Goal: Transaction & Acquisition: Purchase product/service

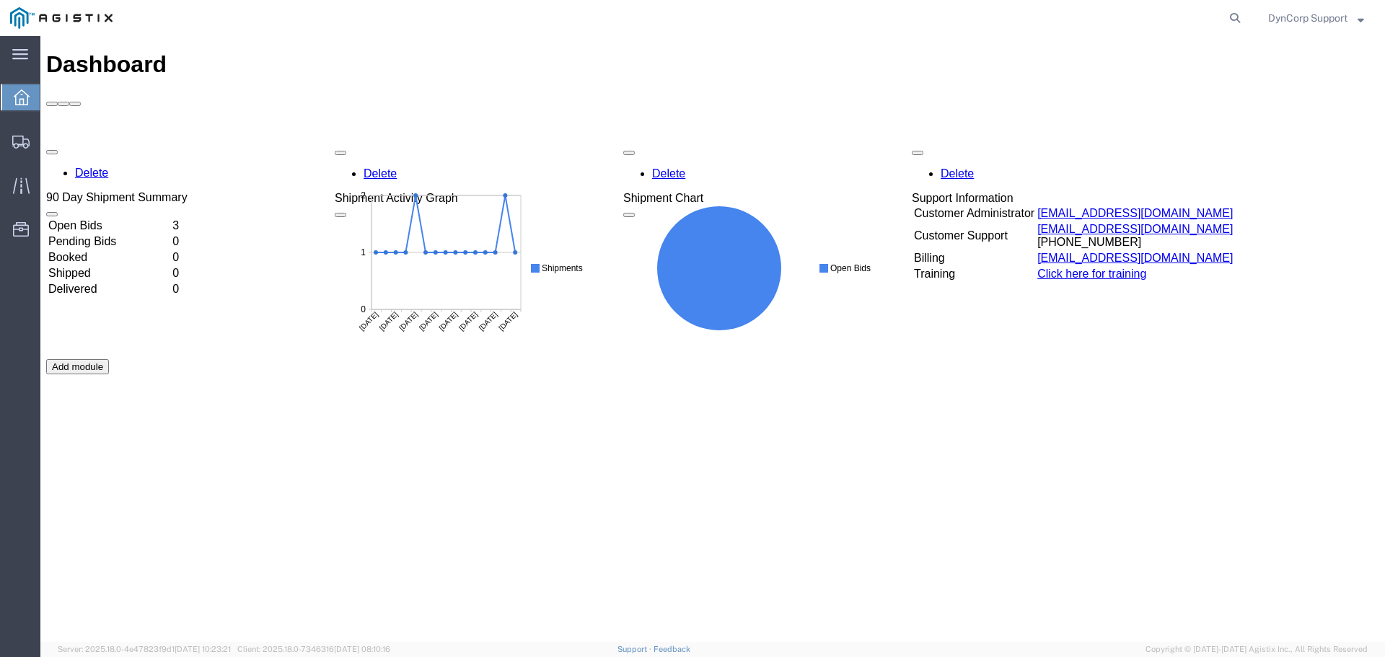
click at [89, 143] on div "Delete 90 Day Shipment Summary Open Bids 3 Pending Bids 0 Booked 0 Shipped 0 De…" at bounding box center [712, 359] width 1333 height 433
click at [95, 219] on td "Open Bids" at bounding box center [109, 226] width 123 height 14
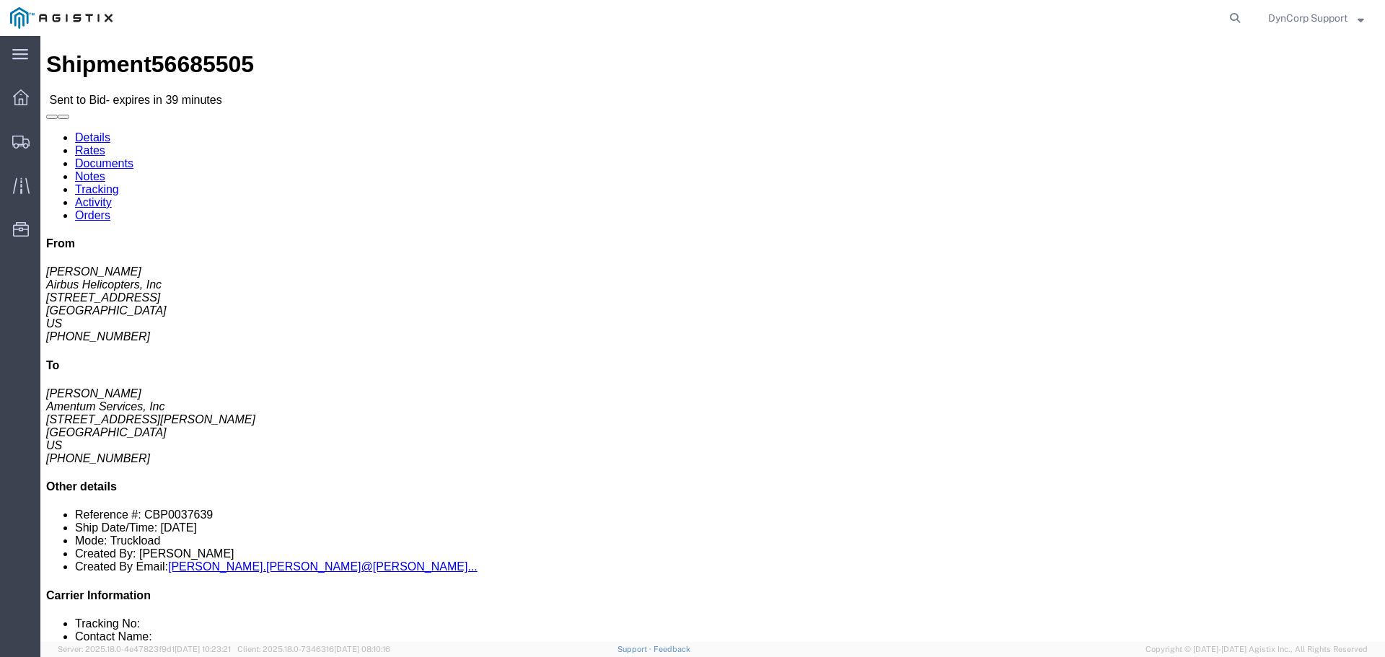
click button "button"
click icon "button"
click link "Notes"
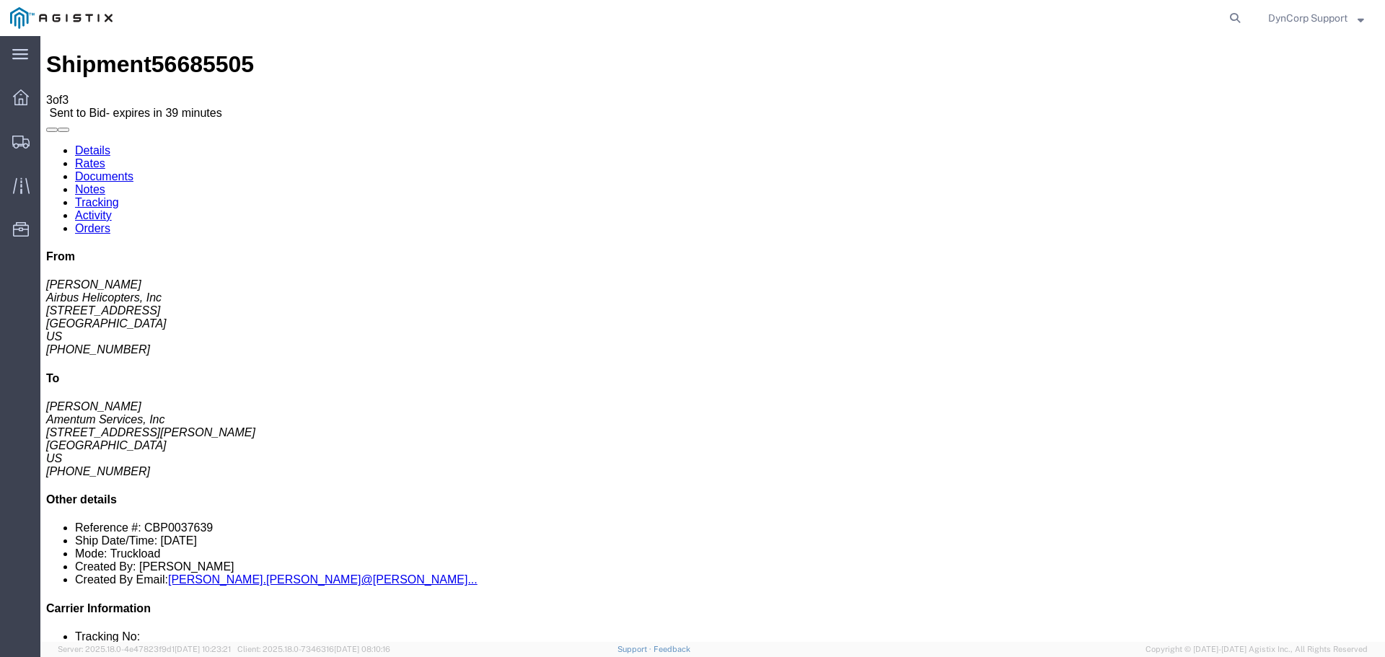
click at [99, 144] on link "Details" at bounding box center [92, 150] width 35 height 12
click button "button"
click div "Ship From Airbus Helicopters, Inc ([PERSON_NAME]) [STREET_ADDRESS] [PHONE_NUMBE…"
click span "56685505"
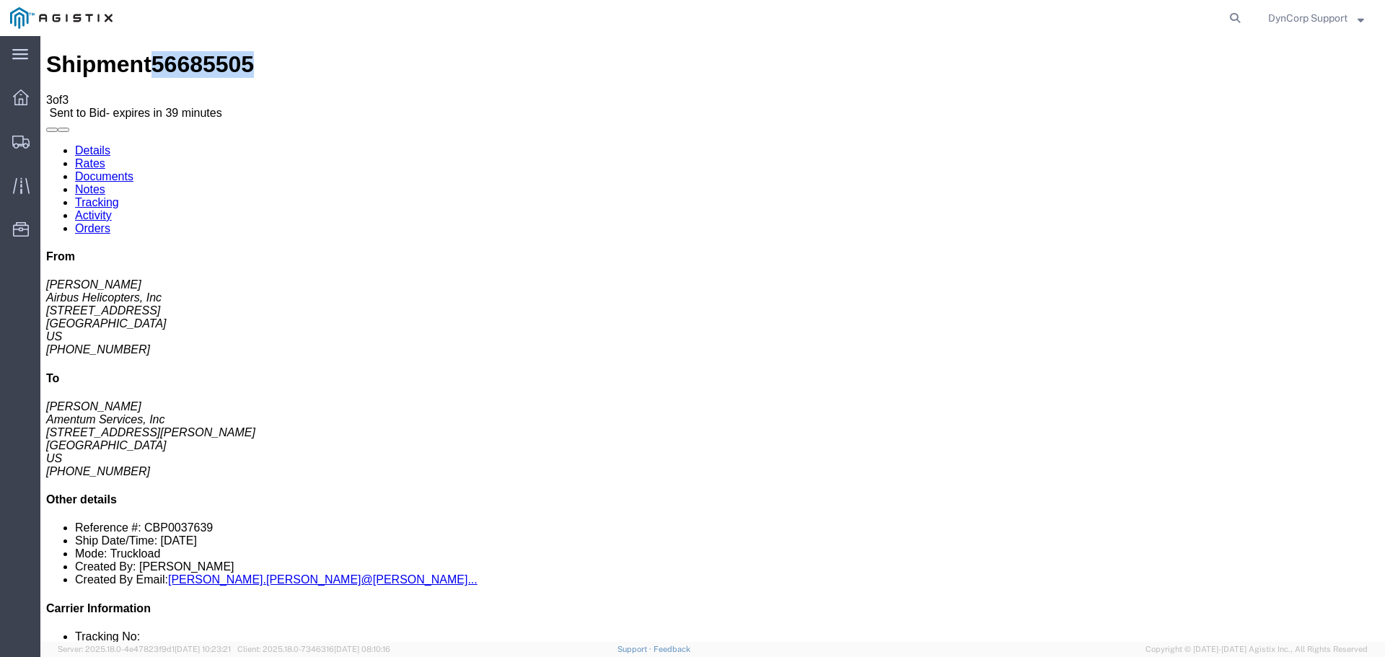
click span "56685505"
copy span "56685505"
click button "button"
click icon "button"
click div "Leg 1 - Truckload Vehicle 1: Flat Bed Number of trucks: 1"
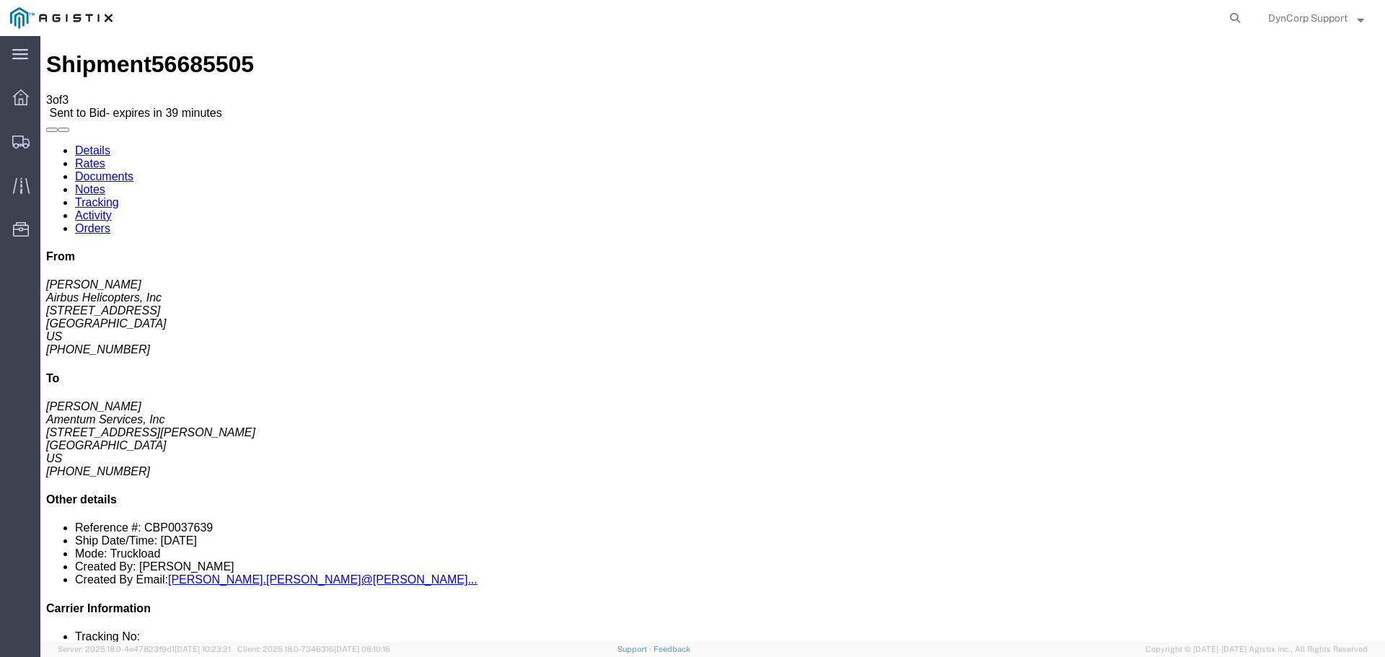
click button "button"
click div "Shipment Detail Ship From Airbus Helicopters, Inc ([PERSON_NAME]) [STREET_ADDRE…"
click link "Enter / Modify Bid"
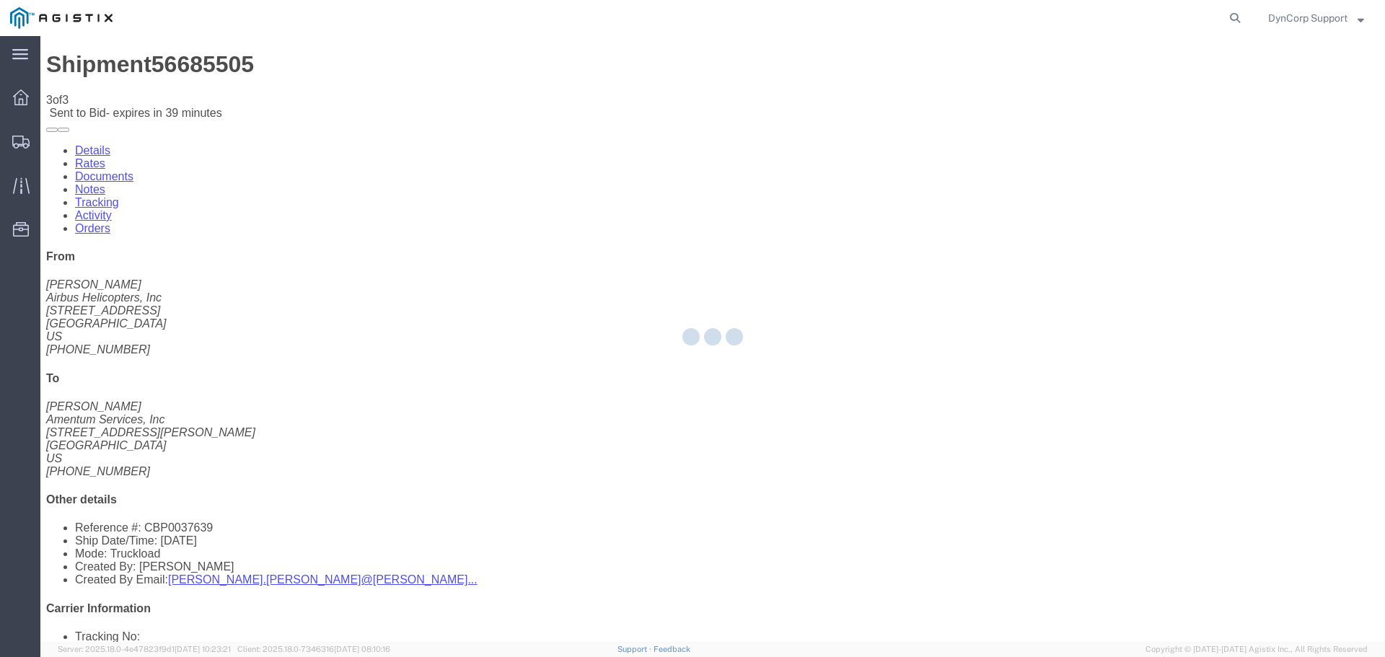
select select "3603"
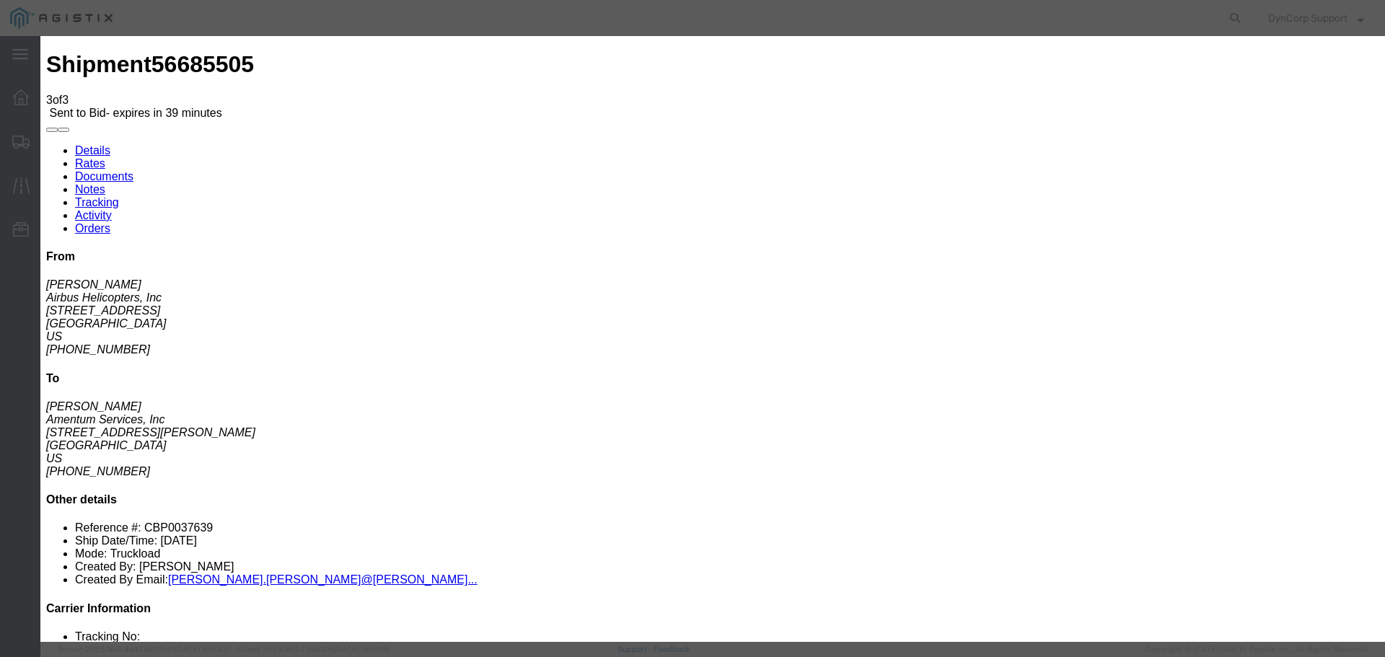
click input "text"
paste input "56685505"
type input "56685505"
click select "Select LTL 5+ Day LTL Economy 3 - 5 Day Less than Truckload TL Standard 3 - 5 D…"
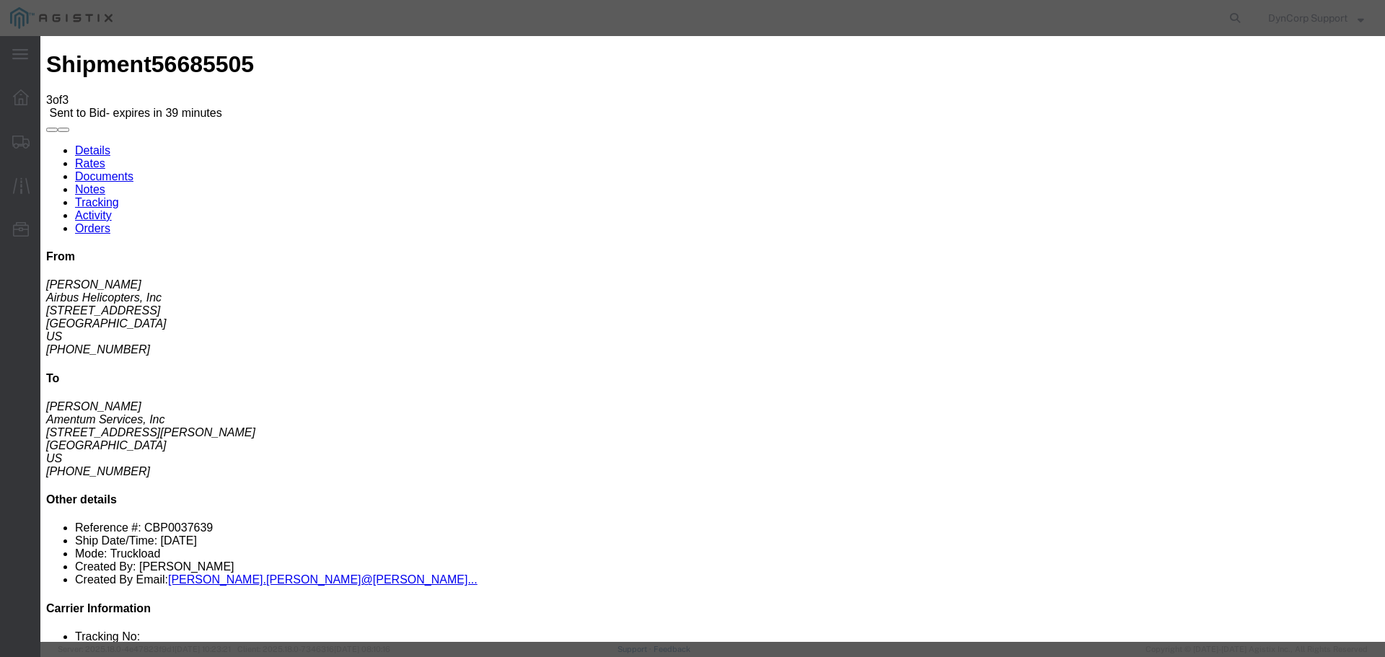
click select "Select LTL 5+ Day LTL Economy 3 - 5 Day Less than Truckload TL Standard 3 - 5 D…"
select select "29547"
click select "Select LTL 5+ Day LTL Economy 3 - 5 Day Less than Truckload TL Standard 3 - 5 D…"
click input "text"
paste input "56685505"
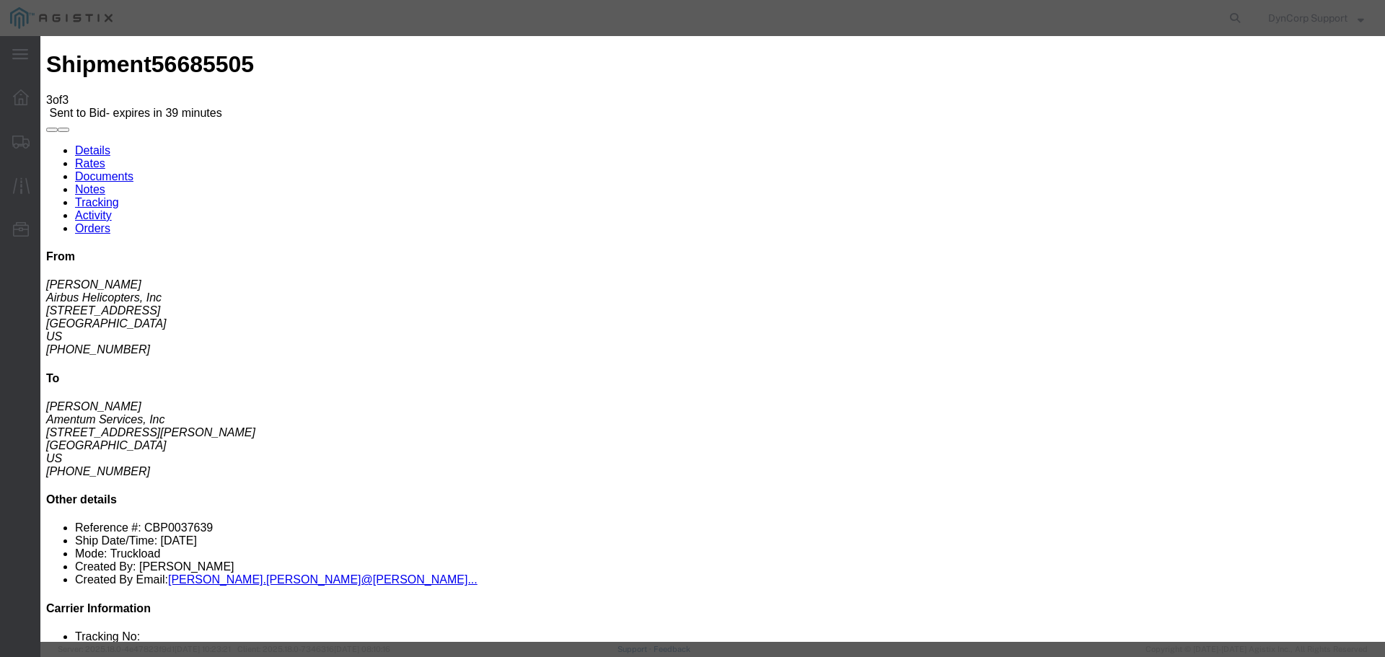
type input "56685505"
click select "Select Air Less than Truckload Multi-Leg Ocean Freight Rail Small Parcel Truckl…"
select select "TL"
click select "Select Air Less than Truckload Multi-Leg Ocean Freight Rail Small Parcel Truckl…"
click input "number"
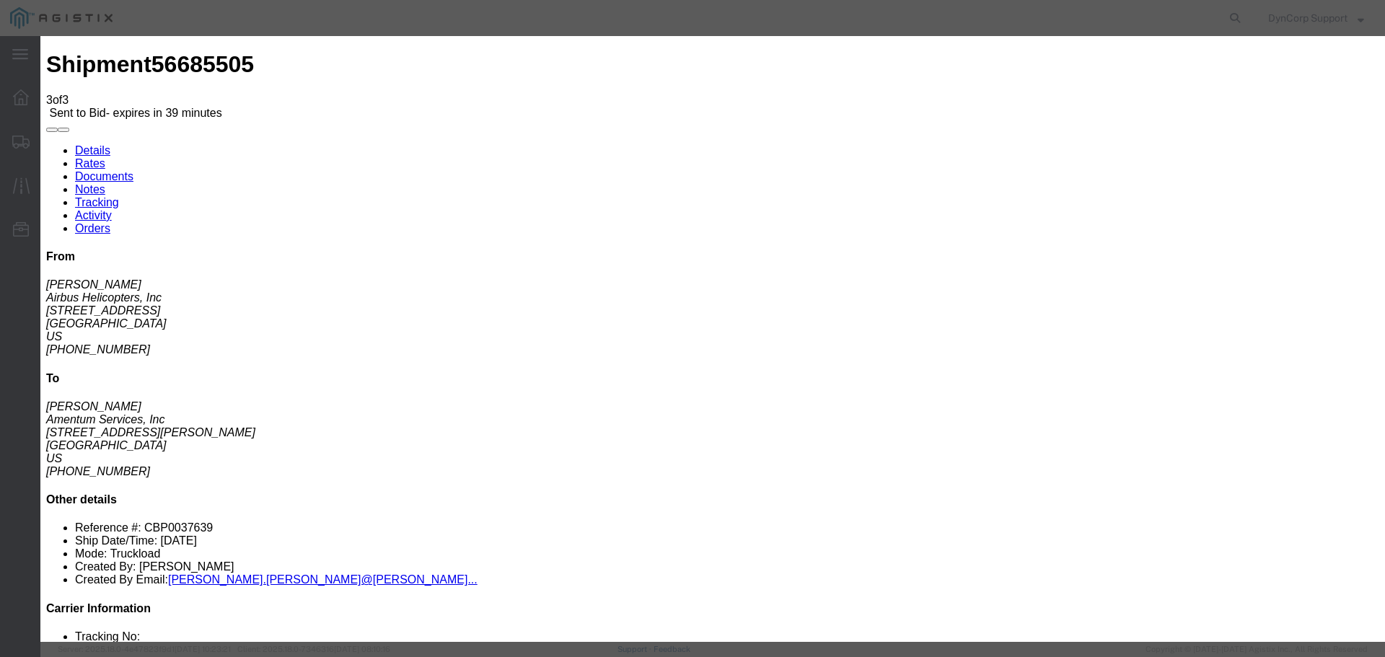
type input "1400"
click button "Submit"
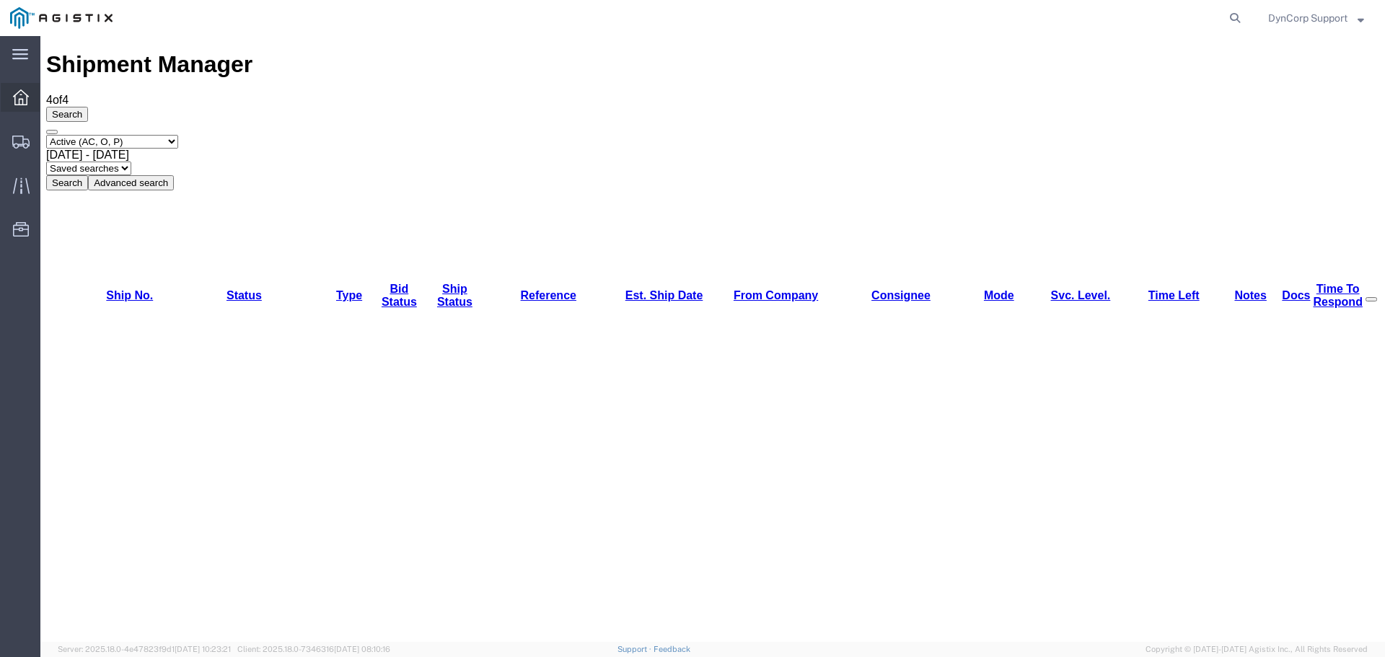
click at [18, 99] on icon at bounding box center [21, 97] width 16 height 16
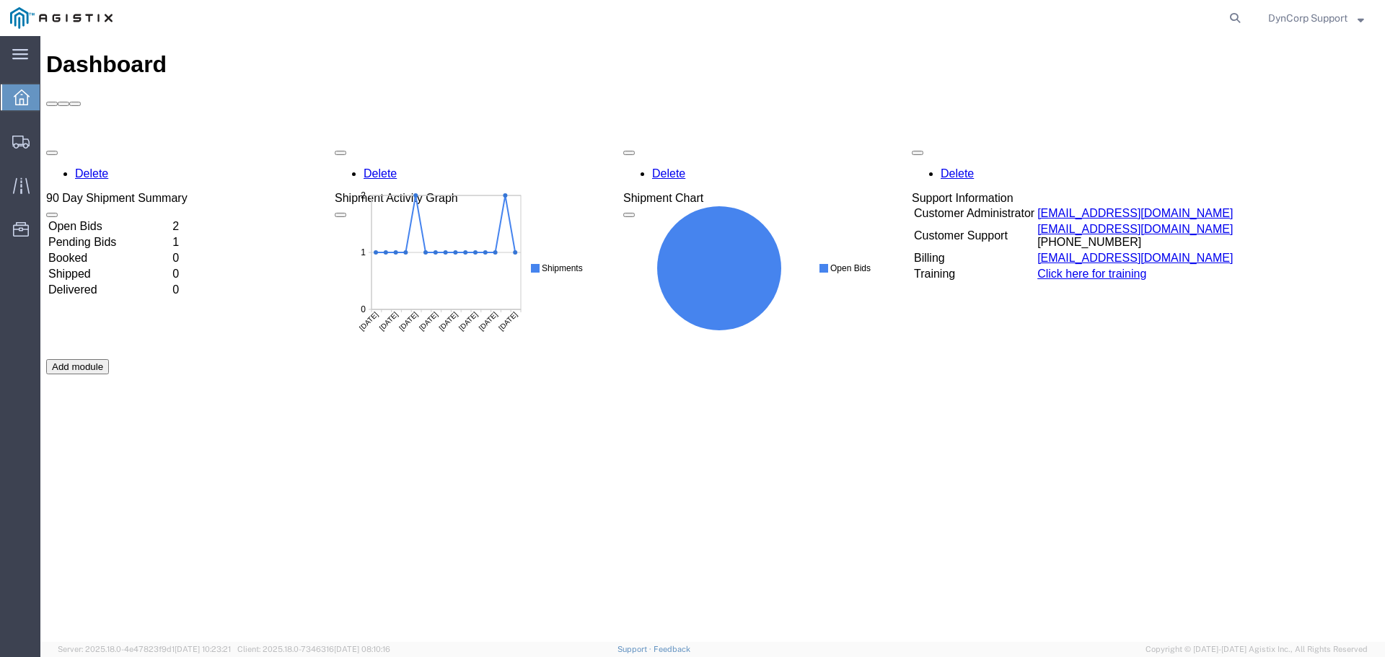
drag, startPoint x: 105, startPoint y: 133, endPoint x: 1385, endPoint y: 263, distance: 1286.5
click at [105, 219] on td "Open Bids" at bounding box center [109, 226] width 123 height 14
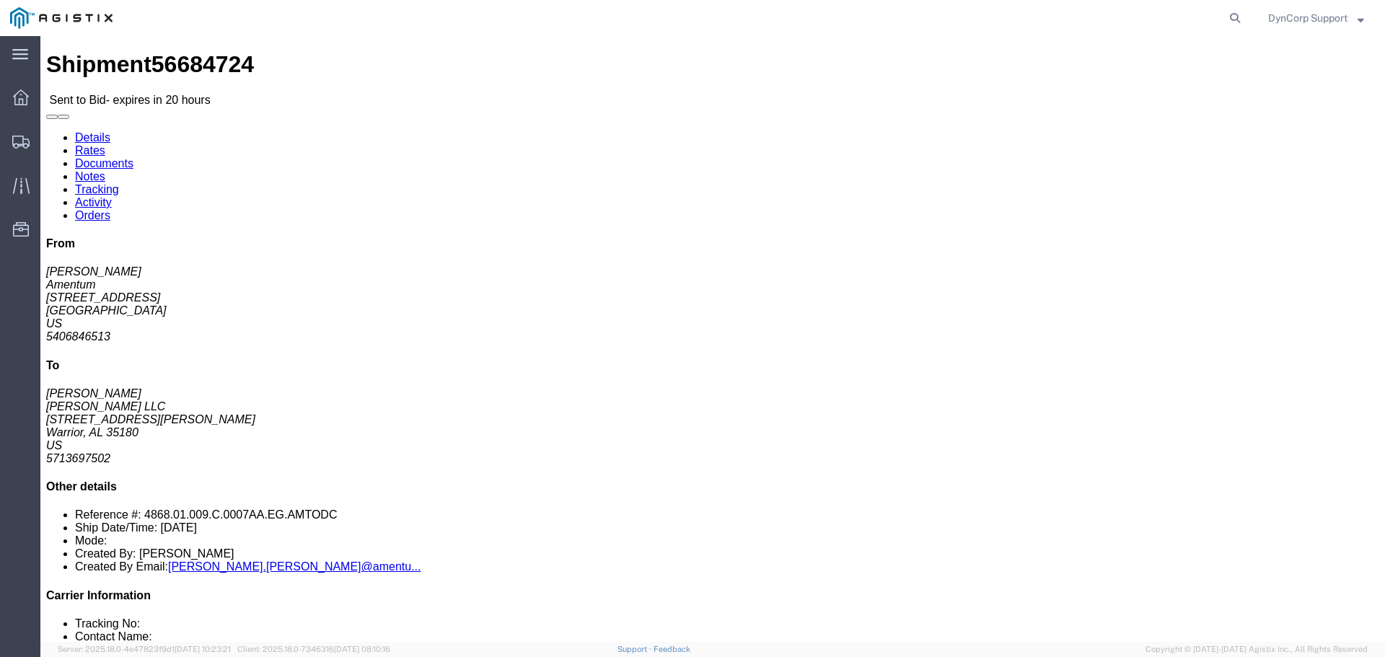
click button "button"
click icon "button"
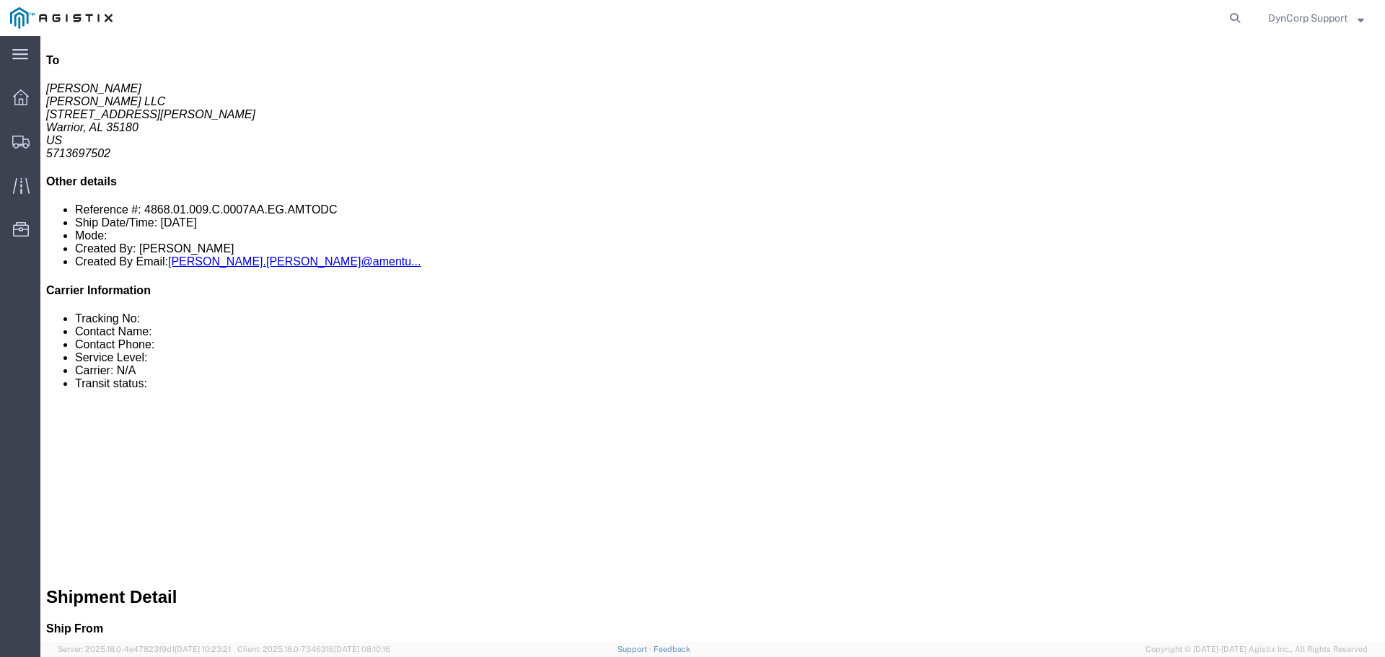
click link "Notes"
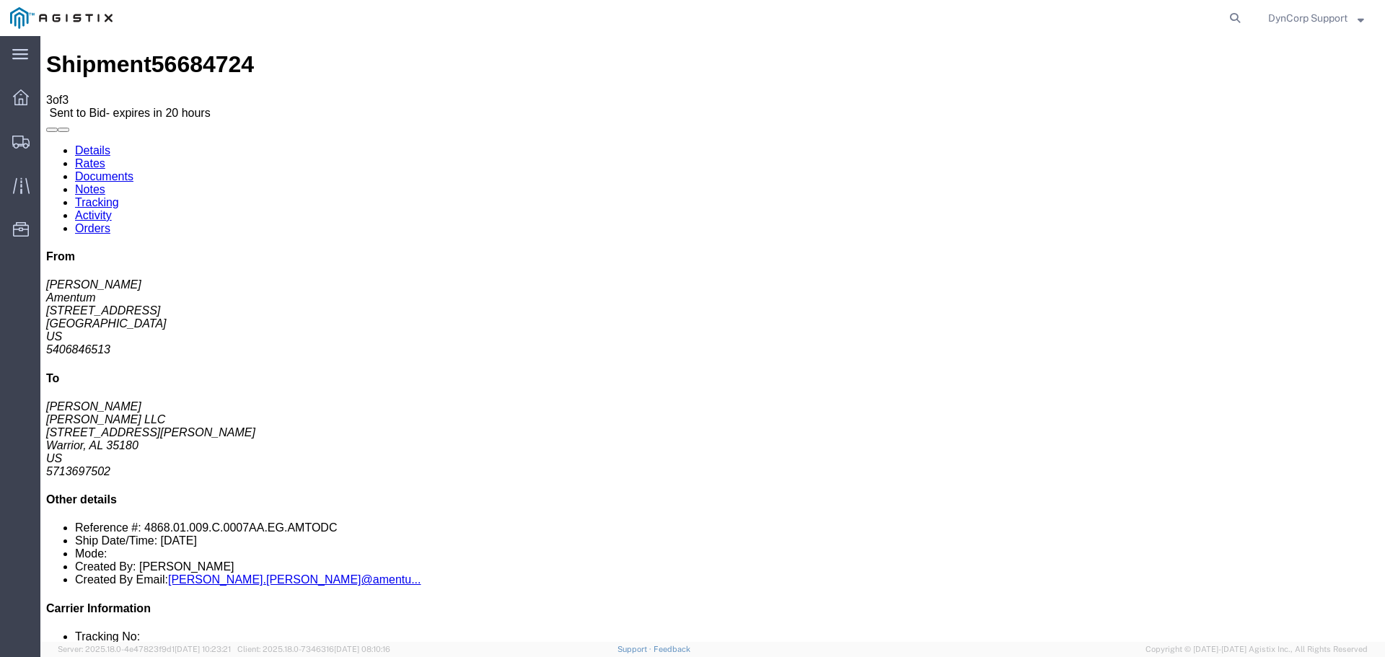
click at [76, 144] on link "Details" at bounding box center [92, 150] width 35 height 12
click button "button"
click link "Notes"
click at [95, 144] on link "Details" at bounding box center [92, 150] width 35 height 12
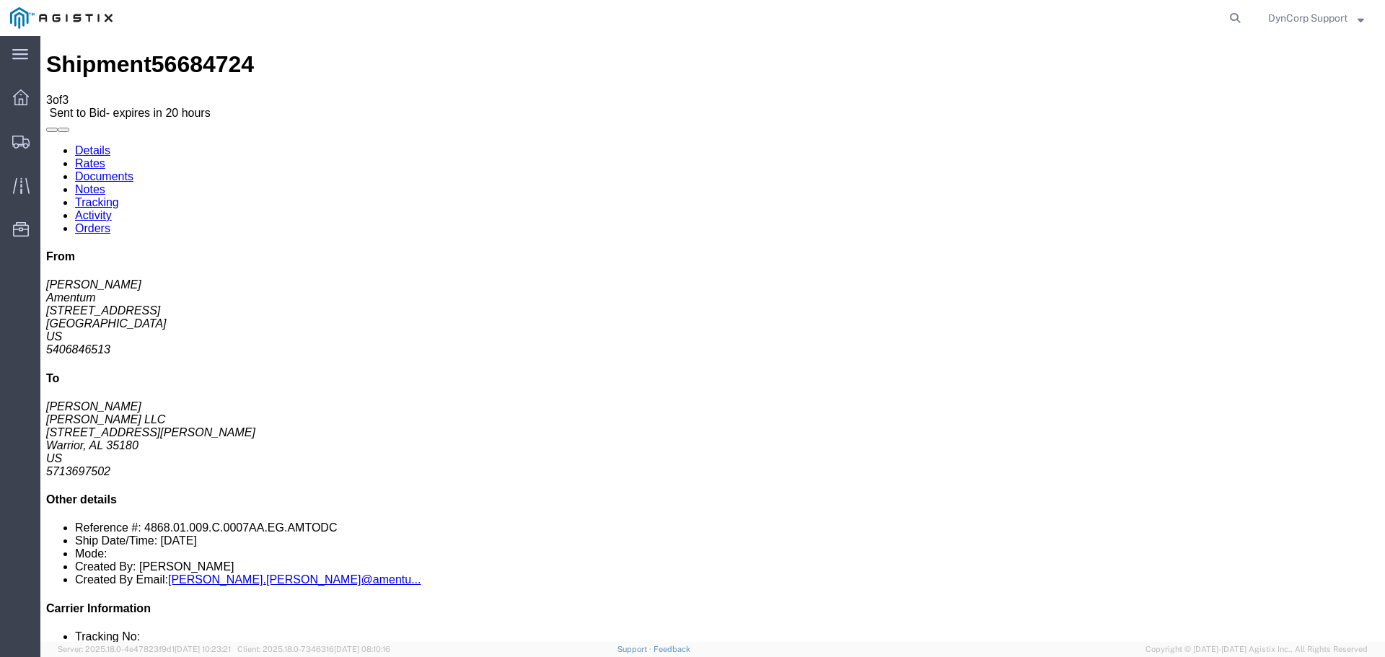
click h4 "Routing & Vehicle Information"
drag, startPoint x: 276, startPoint y: 165, endPoint x: 360, endPoint y: 171, distance: 83.9
click div "Ship To [PERSON_NAME] LLC ([PERSON_NAME]) [STREET_ADDRESS][PERSON_NAME] 5713697…"
copy address "Warrior, AL 35180"
click div "Shipment Detail Ship From Amentum ([PERSON_NAME]) [STREET_ADDRESS] 5406846513 B…"
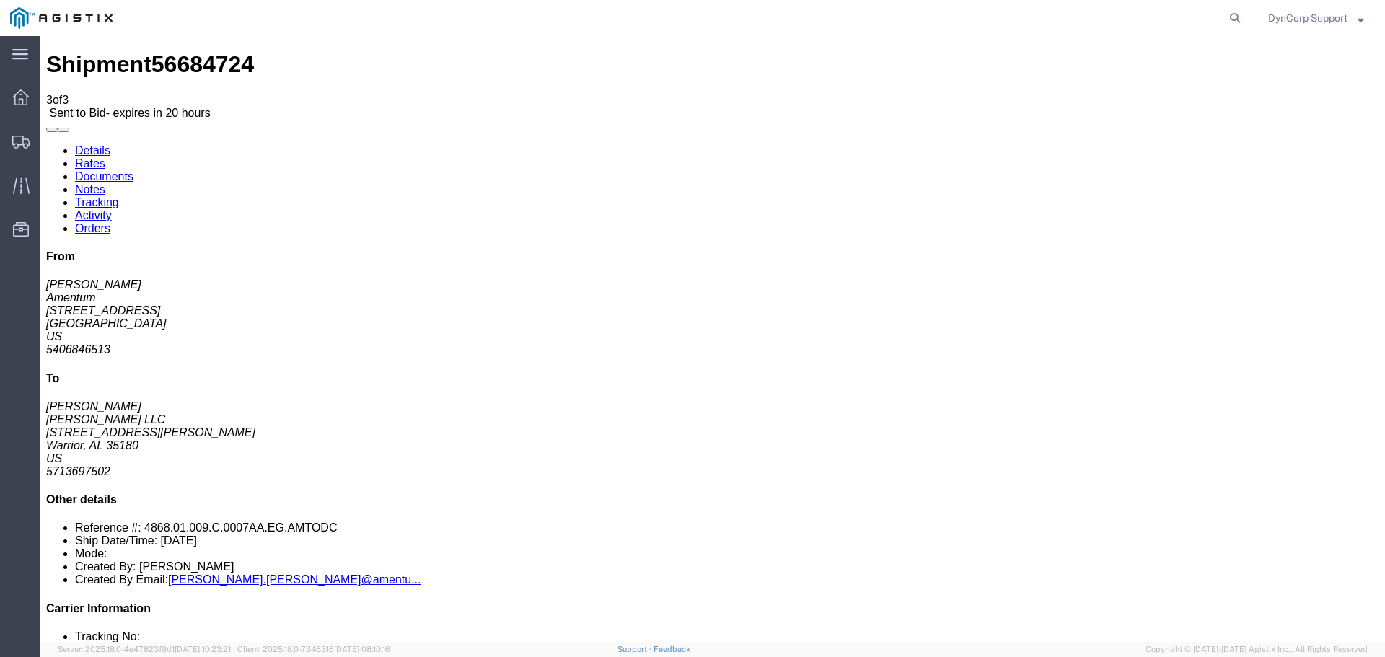
drag, startPoint x: 129, startPoint y: 311, endPoint x: 144, endPoint y: 317, distance: 16.5
click button "button"
click div "Leg 1 -"
click span "56684724"
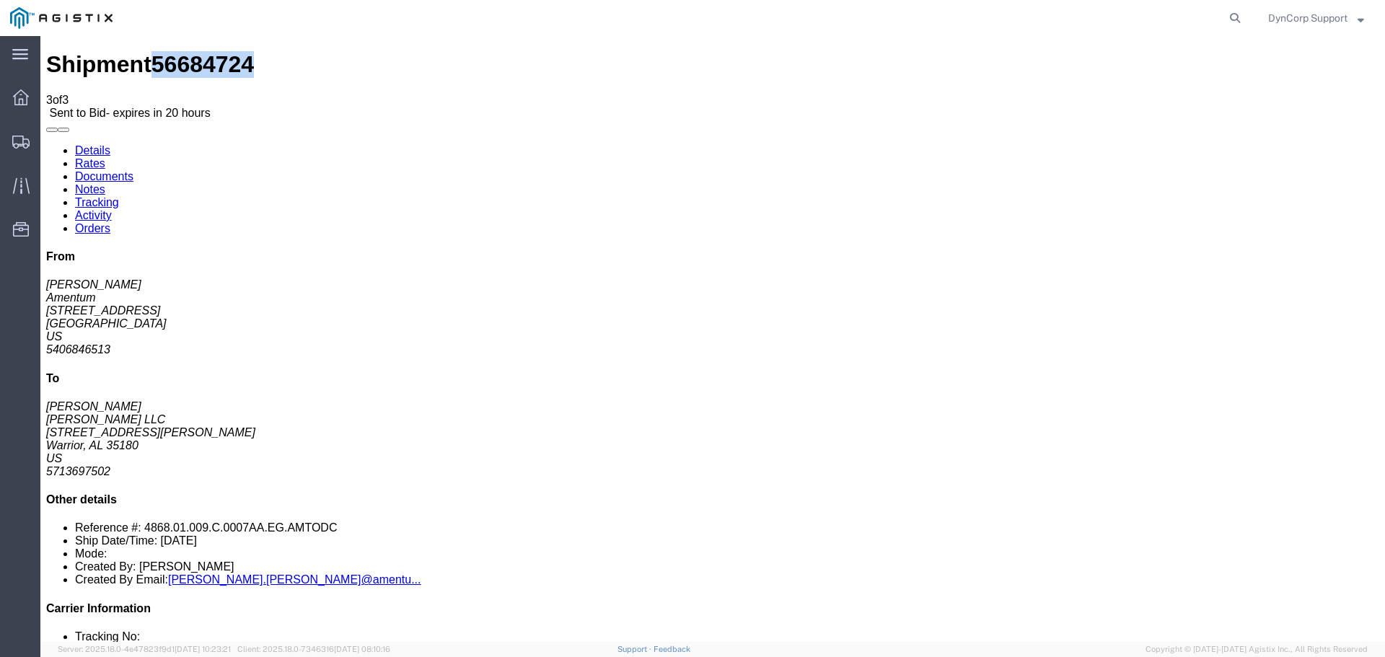
click span "56684724"
copy span "56684724"
click link "Enter / Modify Bid"
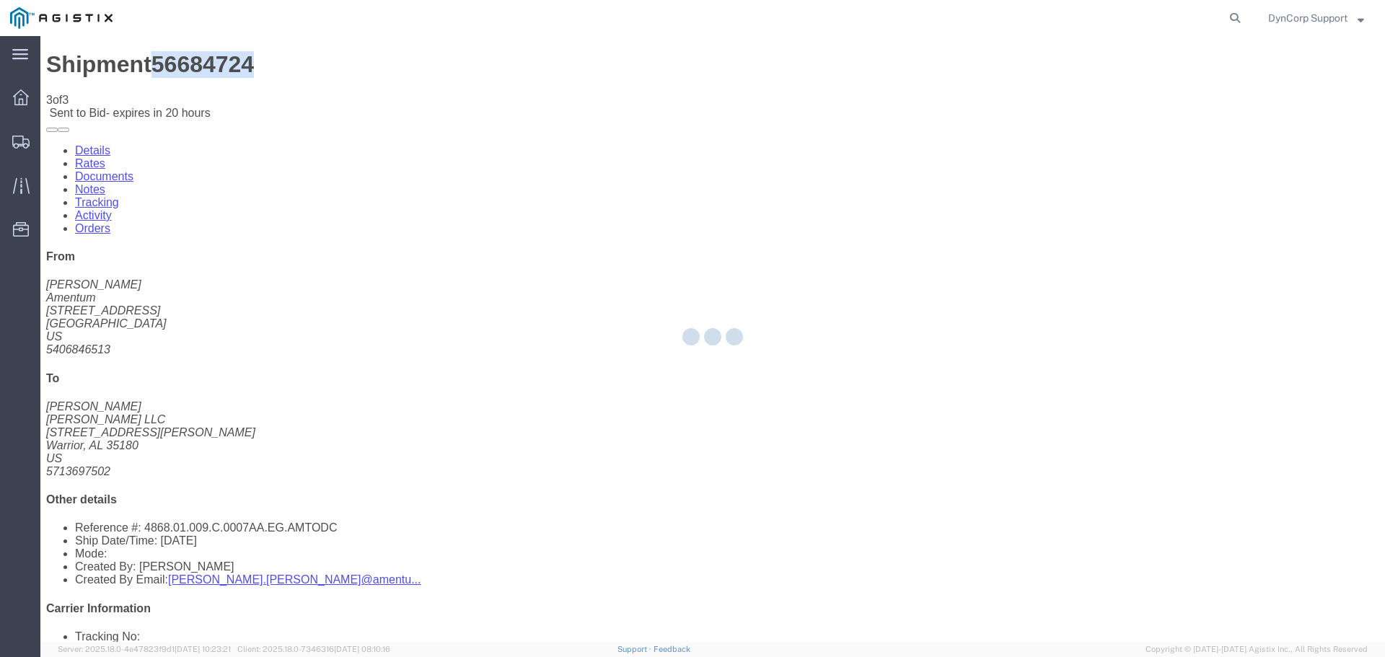
select select "3603"
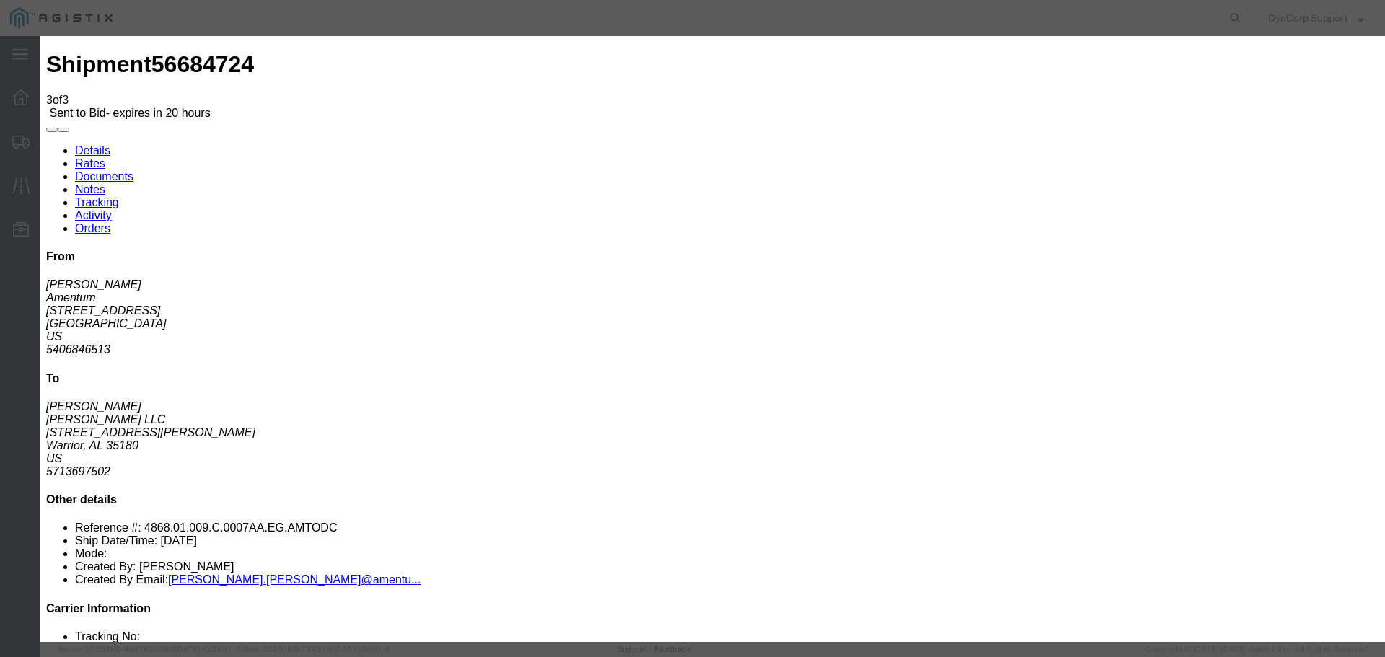
click input "text"
paste input "56684724"
type input "56684724"
click div "Bid Information Vendor Select Magellan Transport Logistics Service Level Select…"
click select "Select LTL 5+ Day LTL Economy 3 - 5 Day Less than Truckload TL Standard 3 - 5 D…"
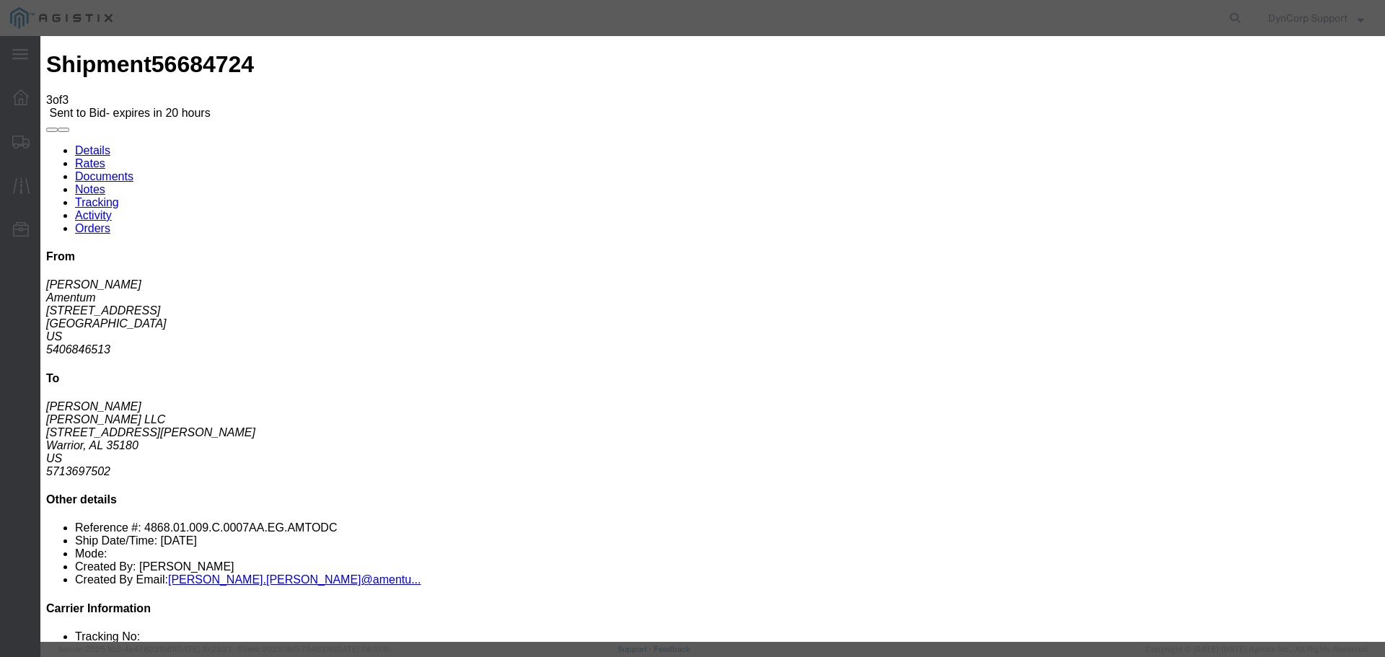
select select "29547"
click select "Select LTL 5+ Day LTL Economy 3 - 5 Day Less than Truckload TL Standard 3 - 5 D…"
click input "text"
paste input "56684724"
type input "56684724"
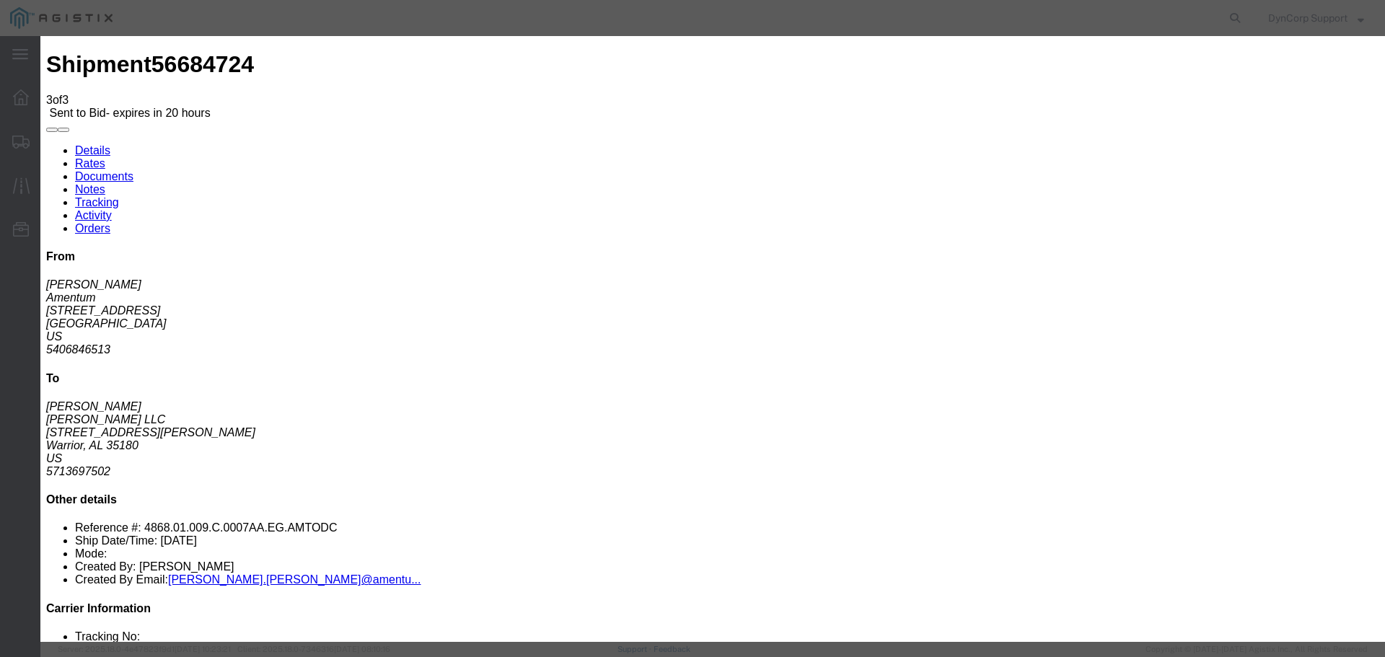
drag, startPoint x: 569, startPoint y: 383, endPoint x: 563, endPoint y: 373, distance: 12.0
click select "Select Air Less than Truckload Multi-Leg Ocean Freight Rail Small Parcel Truckl…"
select select "TL"
click select "Select Air Less than Truckload Multi-Leg Ocean Freight Rail Small Parcel Truckl…"
click input "number"
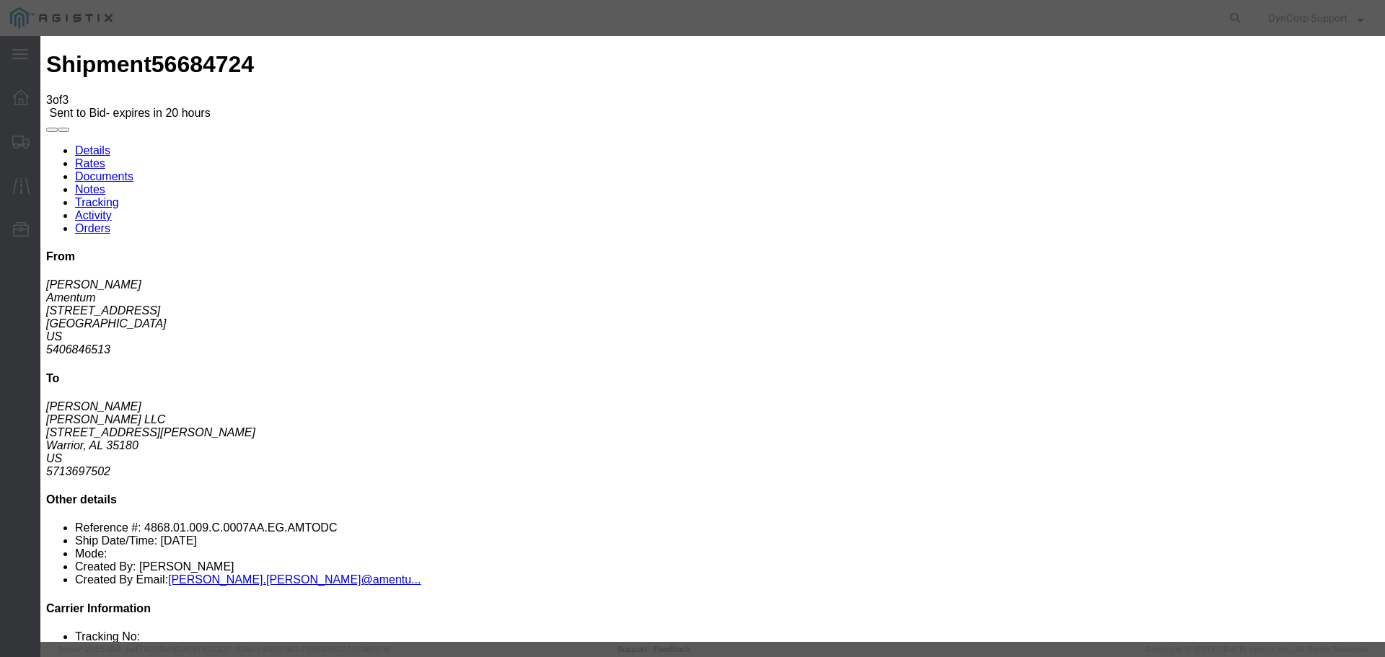
type input "1339"
click h3 "Legs"
click button "Submit"
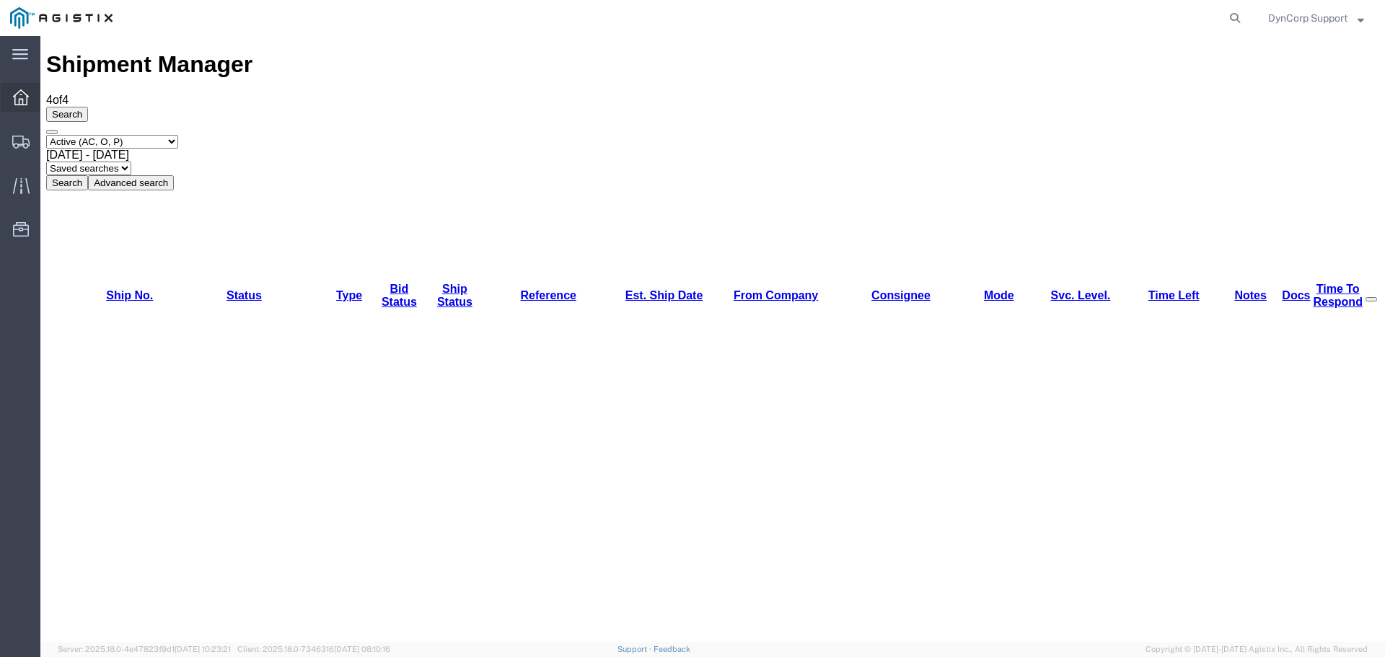
click at [22, 89] on div at bounding box center [21, 97] width 40 height 29
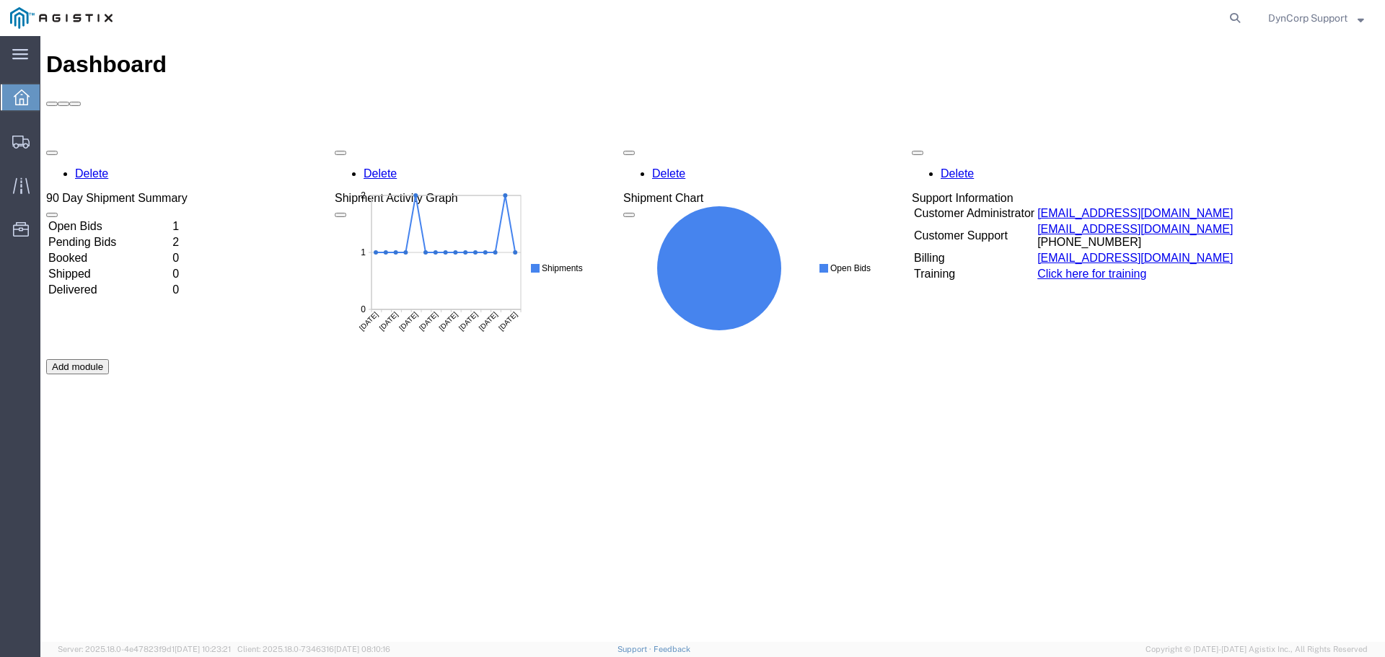
click at [111, 219] on td "Open Bids" at bounding box center [109, 226] width 123 height 14
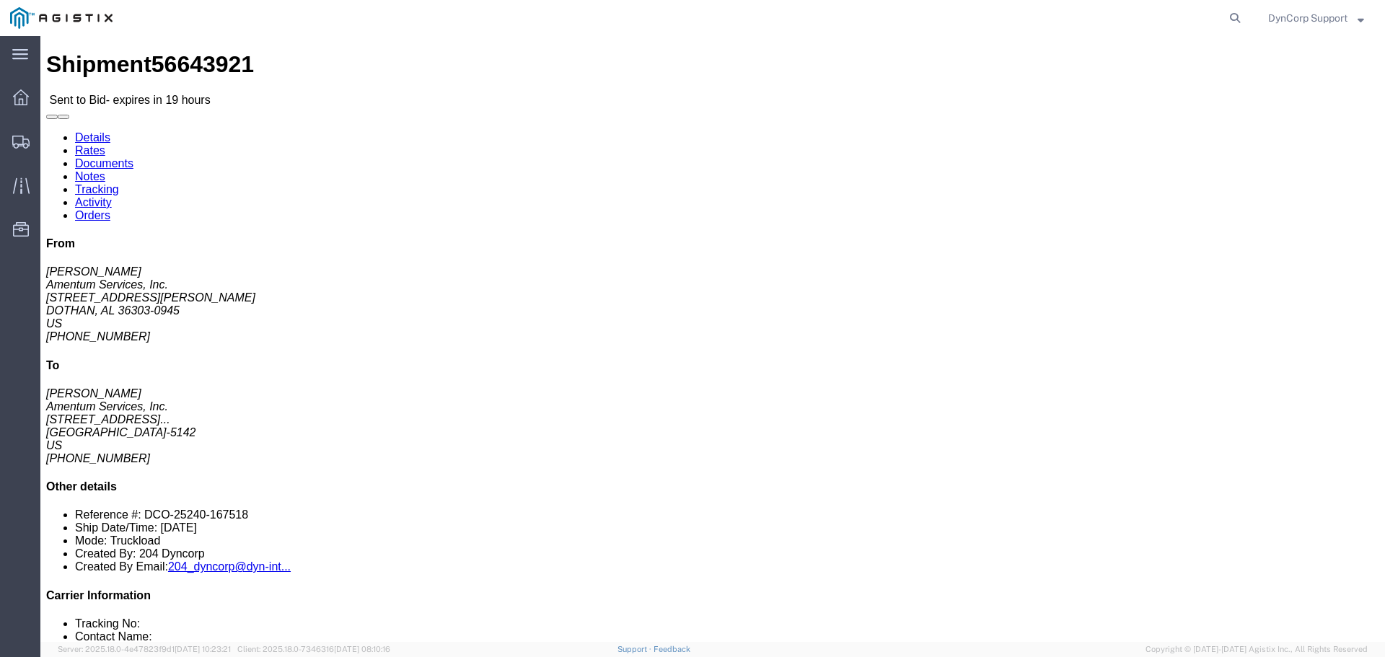
click button "button"
click icon "button"
click div "Leg 1 - Truckload Vehicle 1: Low Boy Number of trucks: 1"
